Goal: Check status: Check status

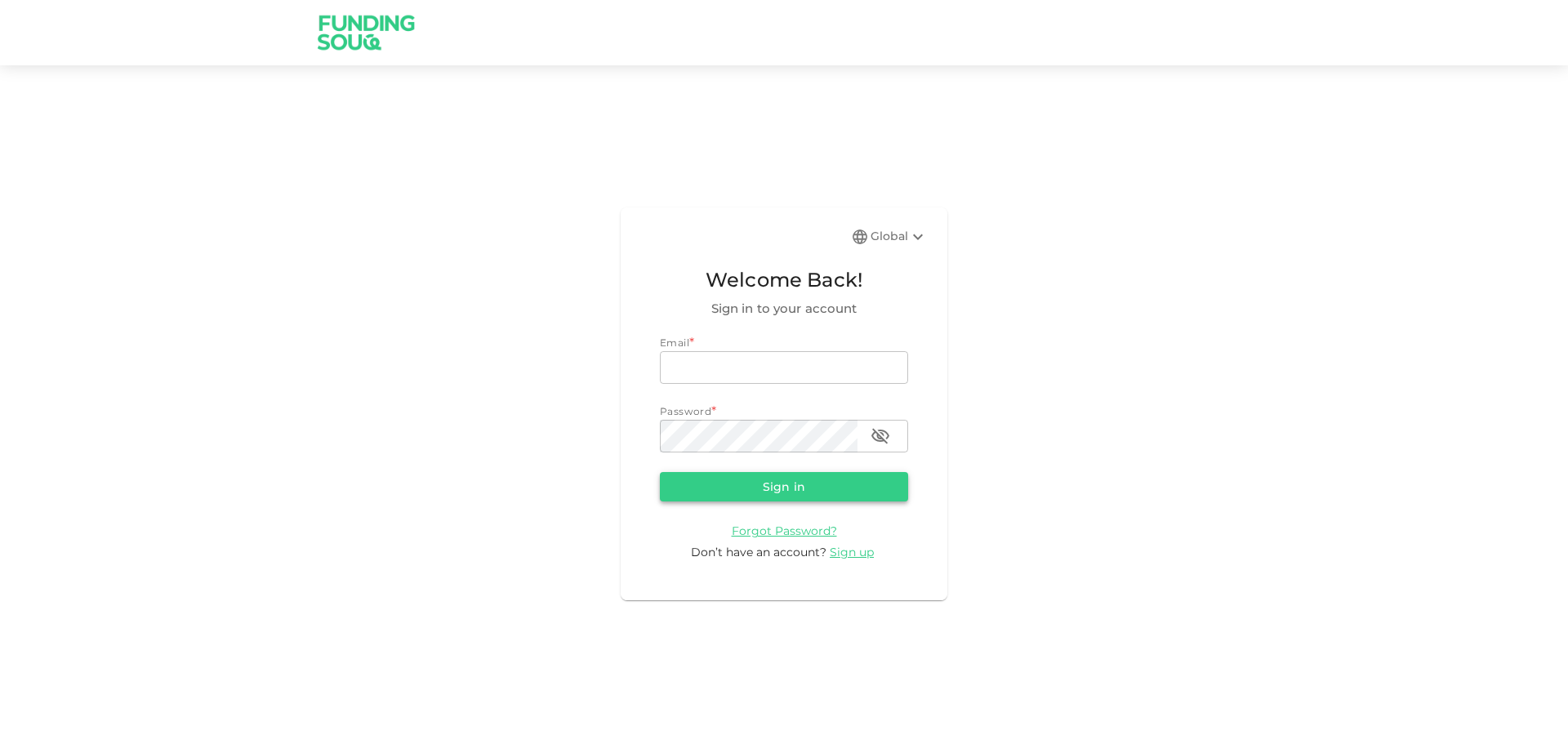
type input "[EMAIL_ADDRESS][DOMAIN_NAME]"
click at [782, 487] on button "Sign in" at bounding box center [784, 487] width 248 height 30
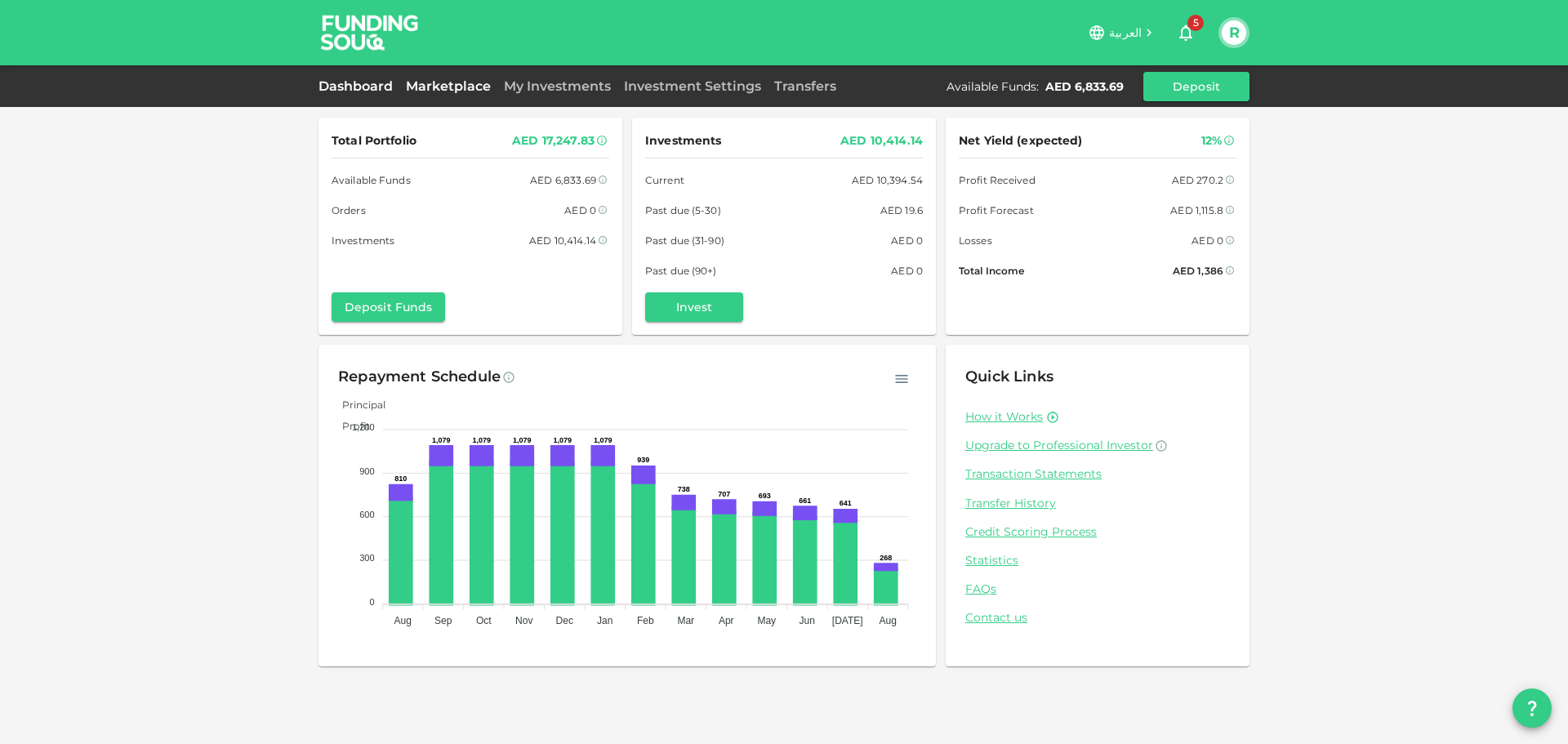
click at [456, 85] on link "Marketplace" at bounding box center [448, 87] width 98 height 15
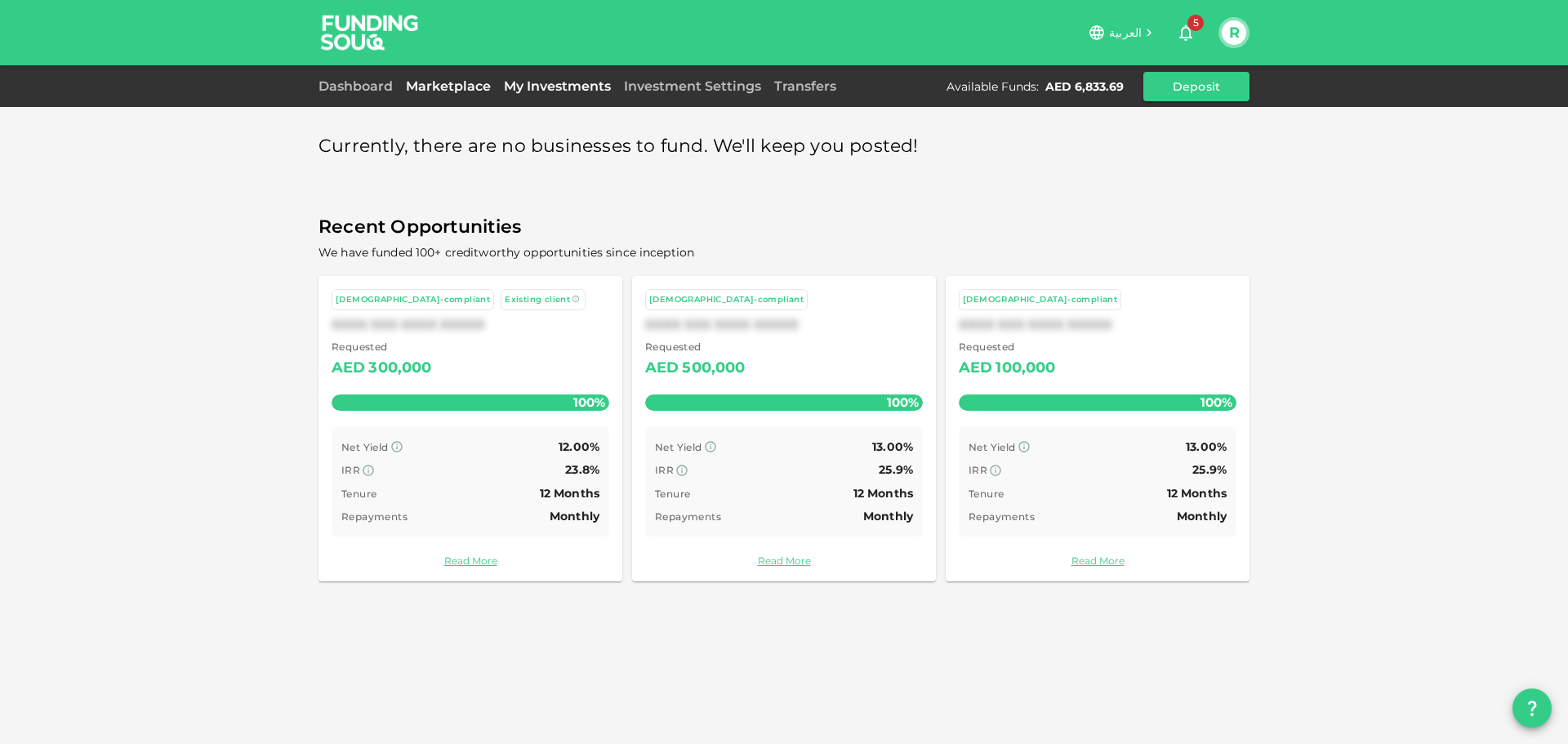
click at [547, 87] on link "My Investments" at bounding box center [557, 87] width 120 height 15
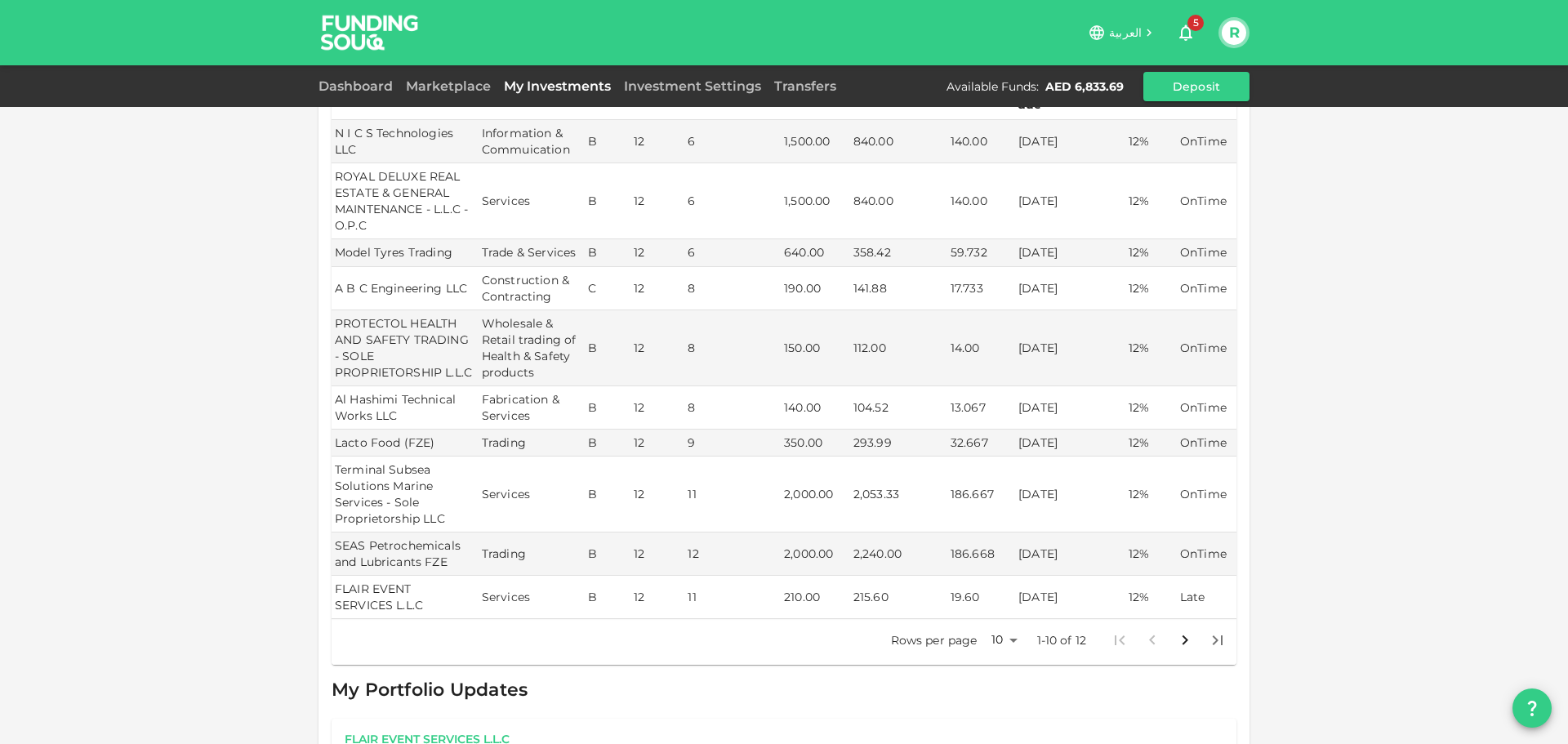
scroll to position [245, 0]
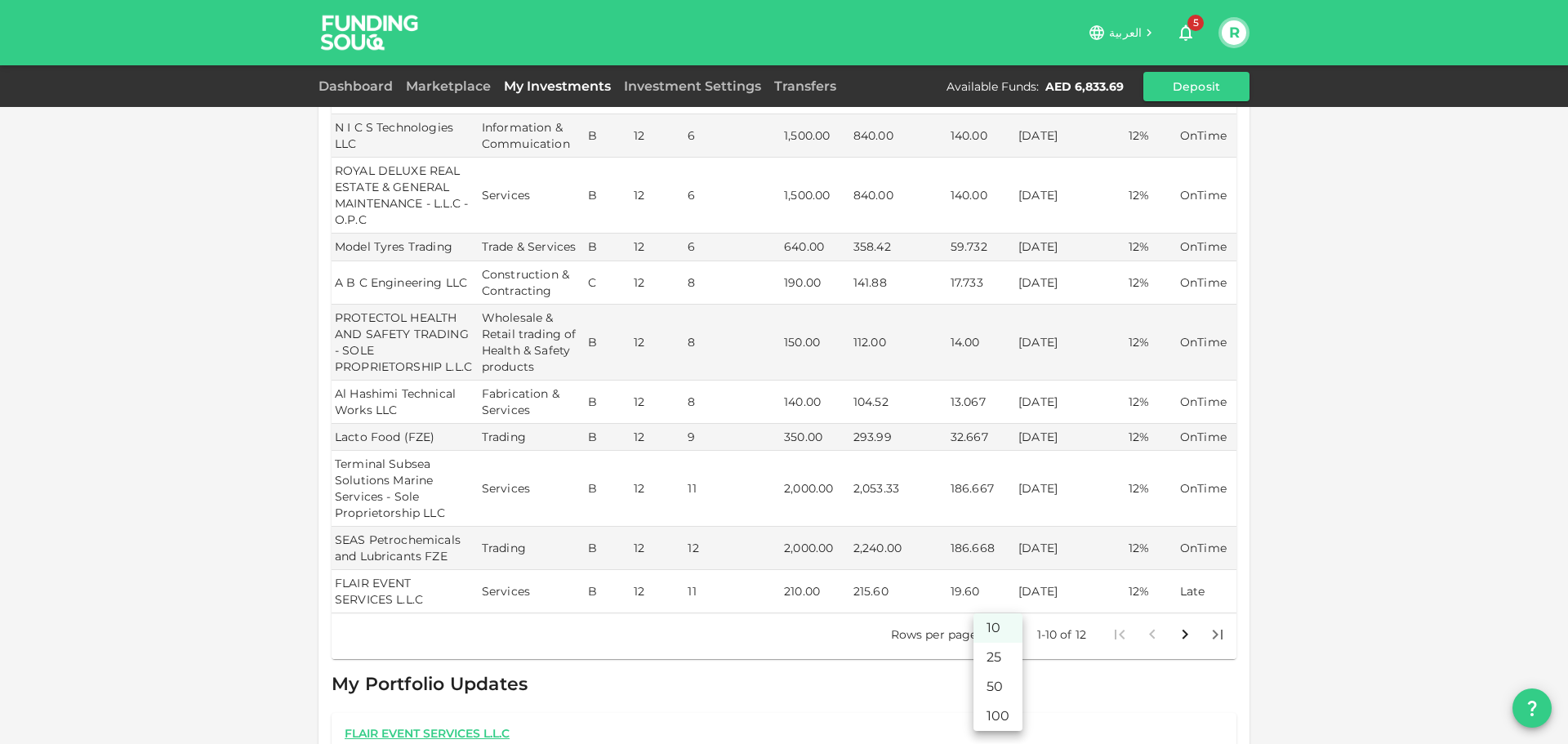
click at [995, 617] on body "العربية 5 R Dashboard Marketplace My Investments Investment Settings Transfers …" at bounding box center [784, 372] width 1568 height 744
click at [1006, 660] on li "25" at bounding box center [998, 657] width 49 height 30
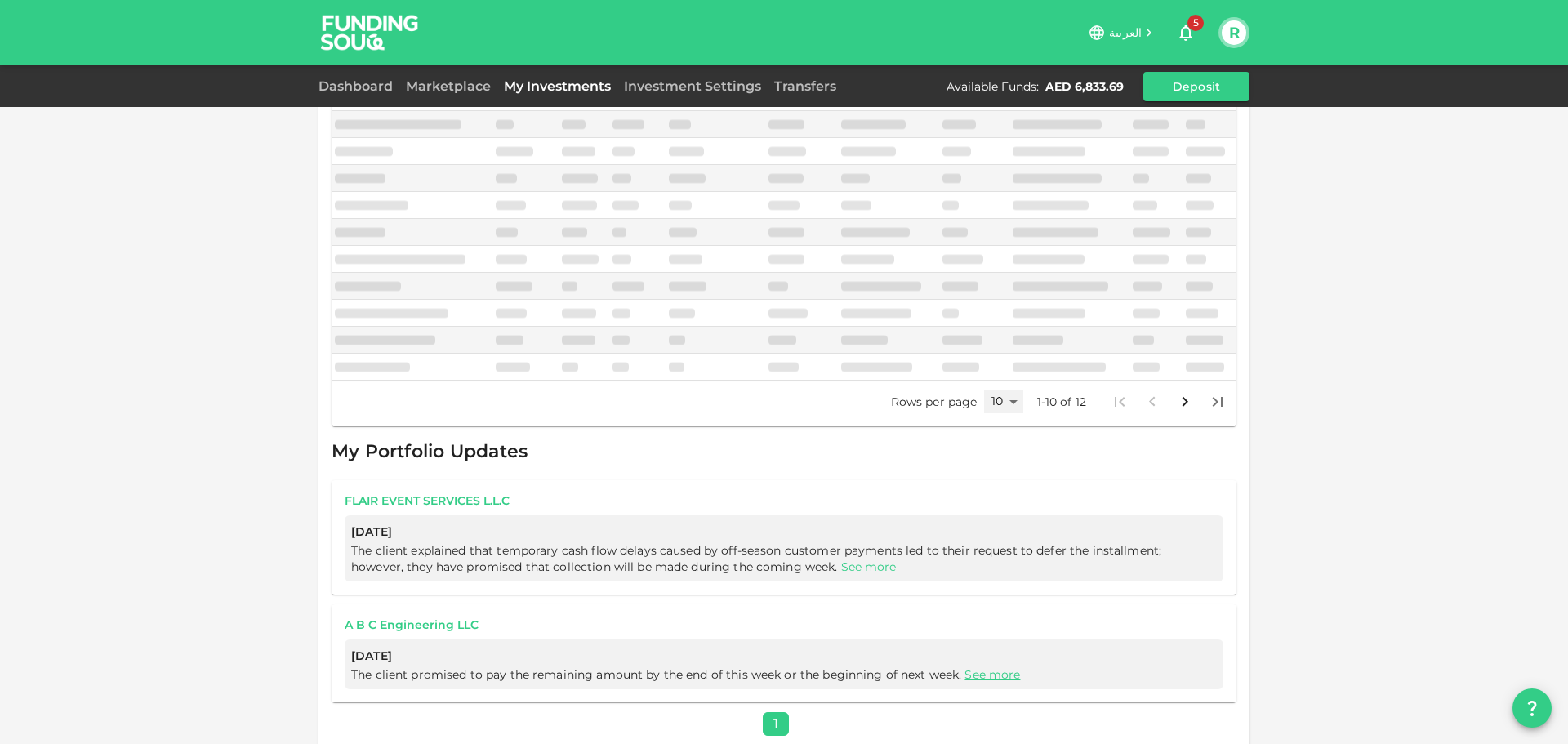
type input "25"
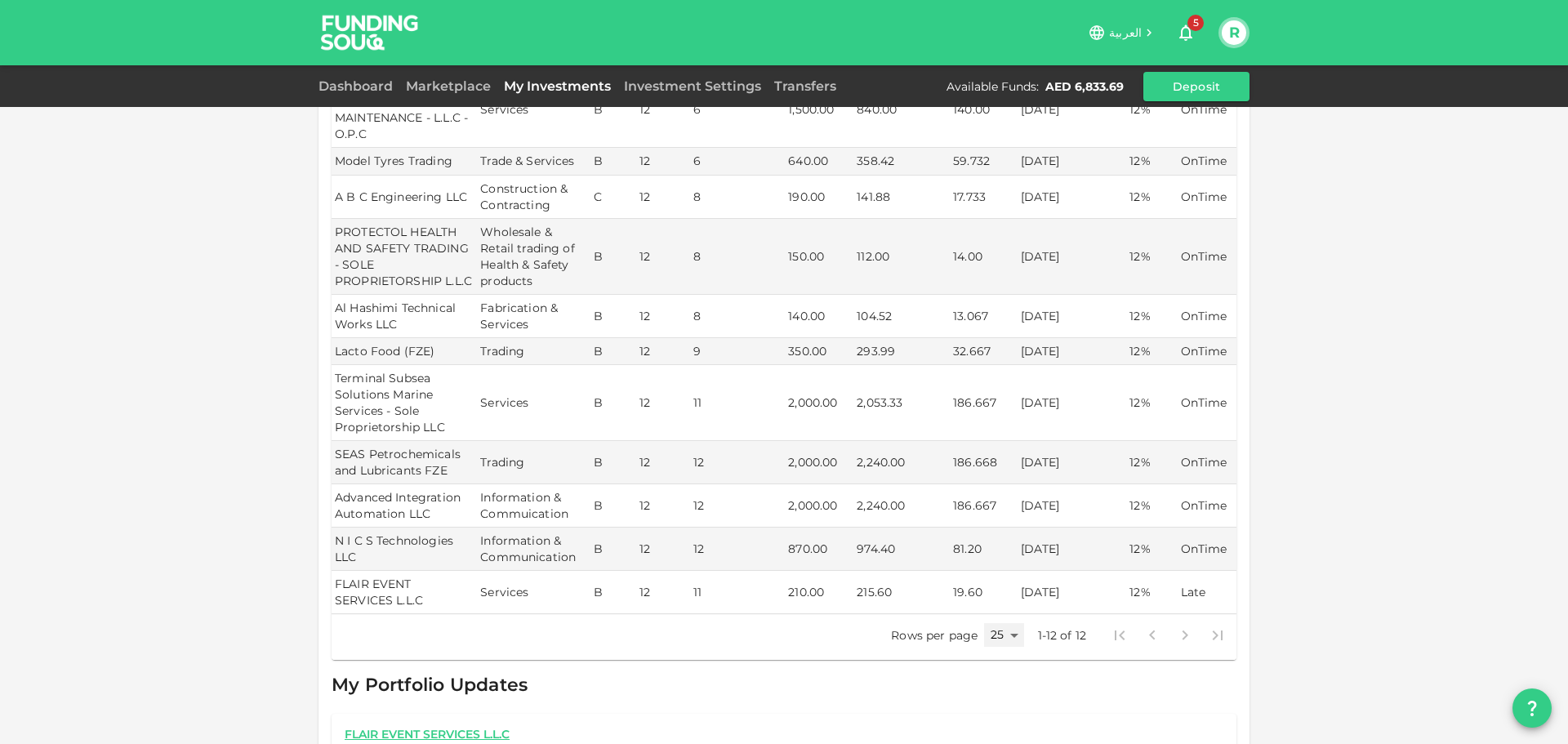
scroll to position [249, 0]
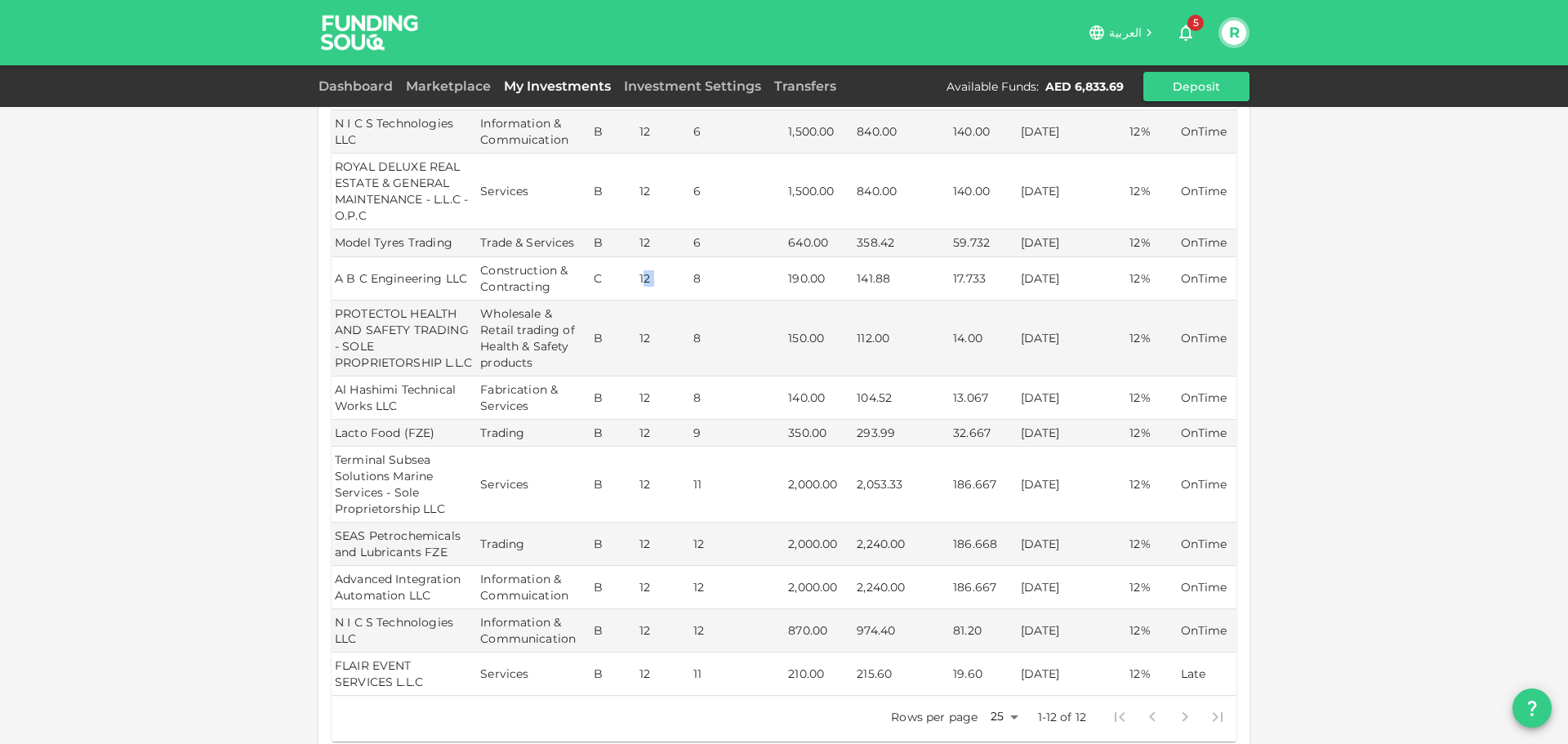
drag, startPoint x: 639, startPoint y: 257, endPoint x: 673, endPoint y: 259, distance: 34.1
click at [685, 257] on tr "A B C Engineering LLC Construction & Contracting C 12 8 190.00 141.88 17.733 [D…" at bounding box center [784, 278] width 905 height 43
click at [669, 259] on td "12" at bounding box center [663, 278] width 54 height 43
drag, startPoint x: 630, startPoint y: 261, endPoint x: 834, endPoint y: 260, distance: 204.0
click at [716, 260] on tr "A B C Engineering LLC Construction & Contracting C 12 8 190.00 141.88 17.733 [D…" at bounding box center [784, 278] width 905 height 43
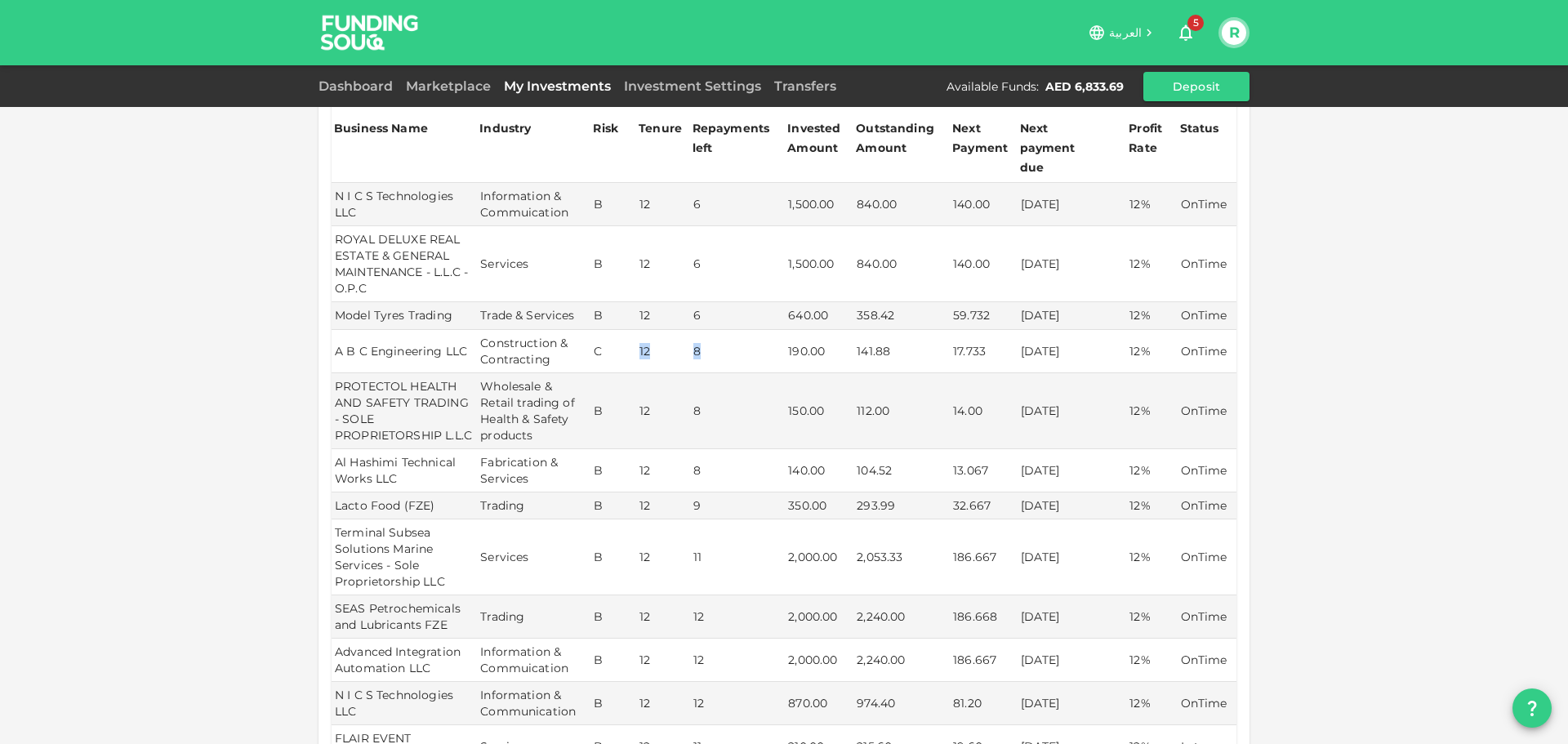
scroll to position [0, 0]
